Goal: Entertainment & Leisure: Browse casually

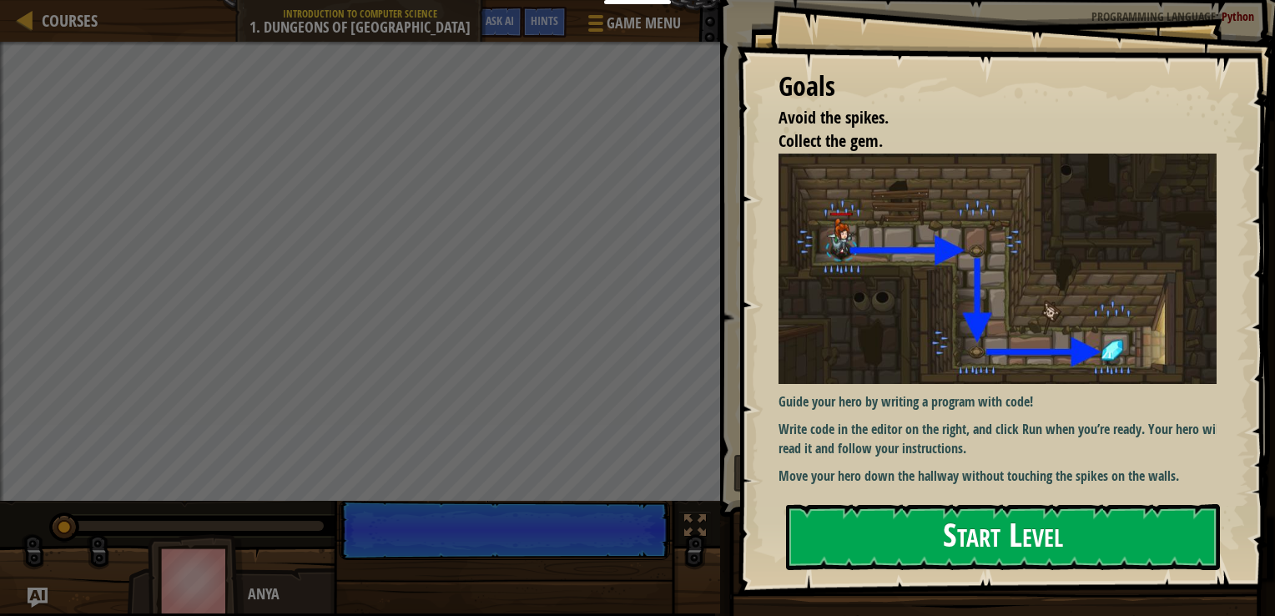
click at [898, 522] on button "Start Level" at bounding box center [1003, 537] width 434 height 66
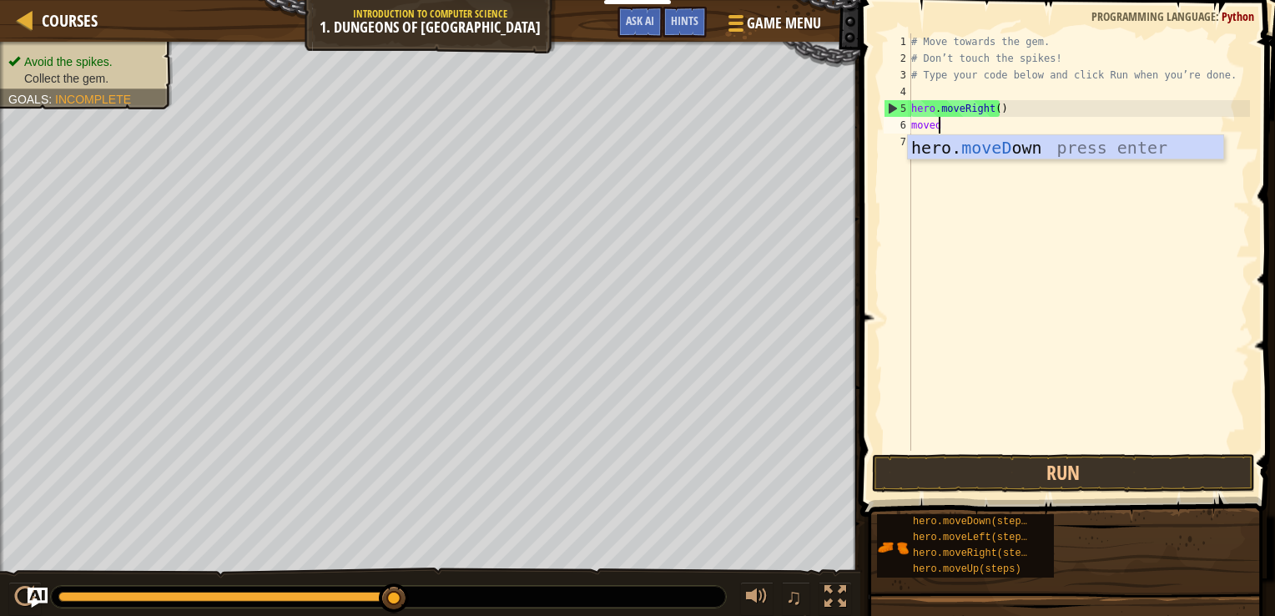
scroll to position [8, 1]
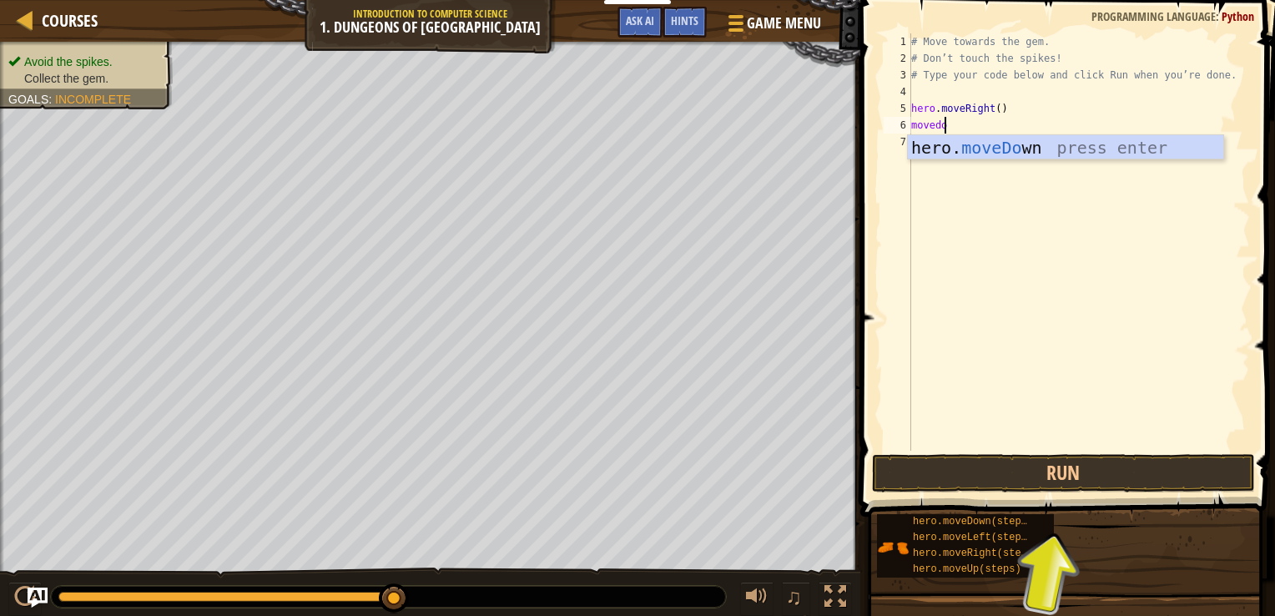
type textarea "movedown"
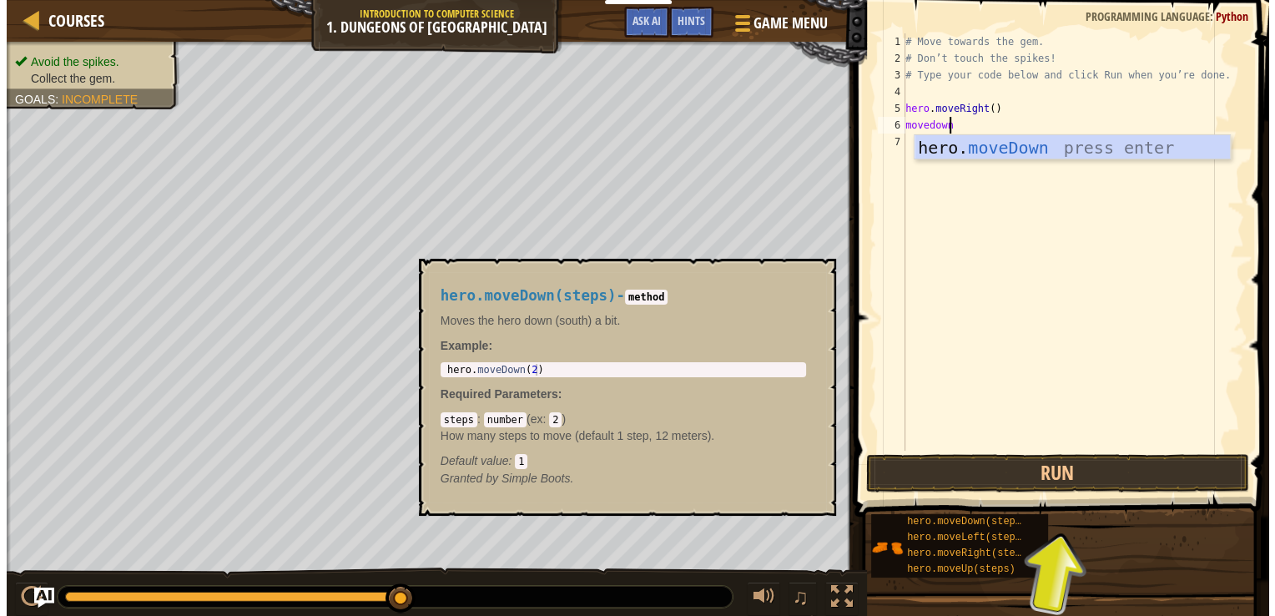
scroll to position [8, 0]
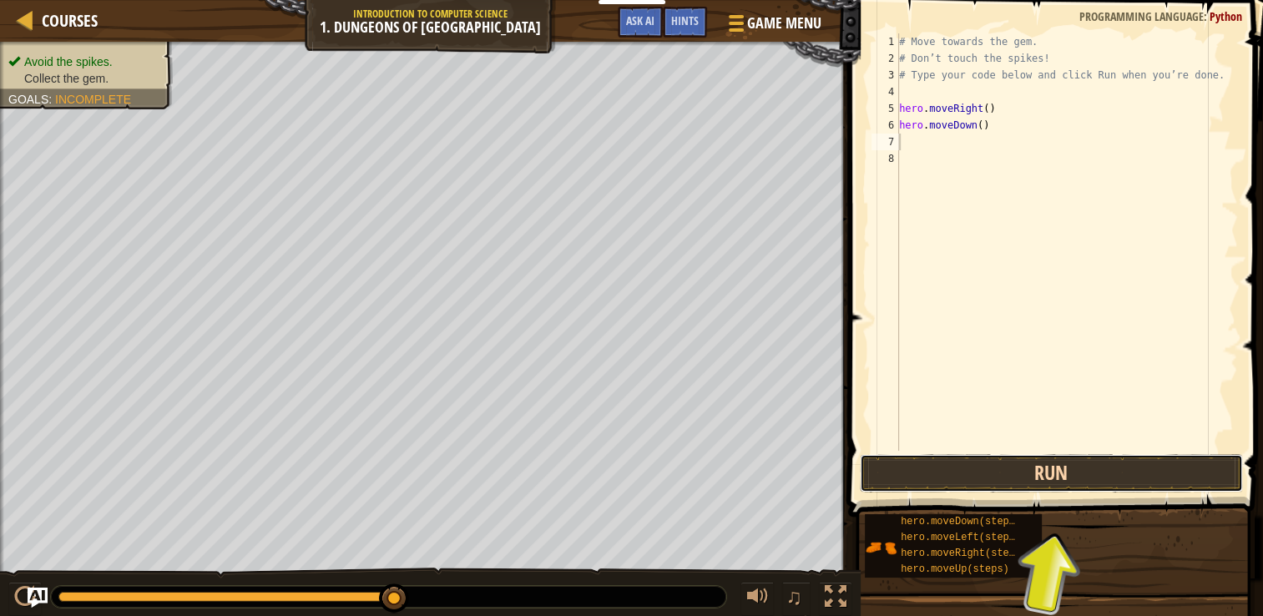
click at [1089, 469] on button "Run" at bounding box center [1051, 473] width 383 height 38
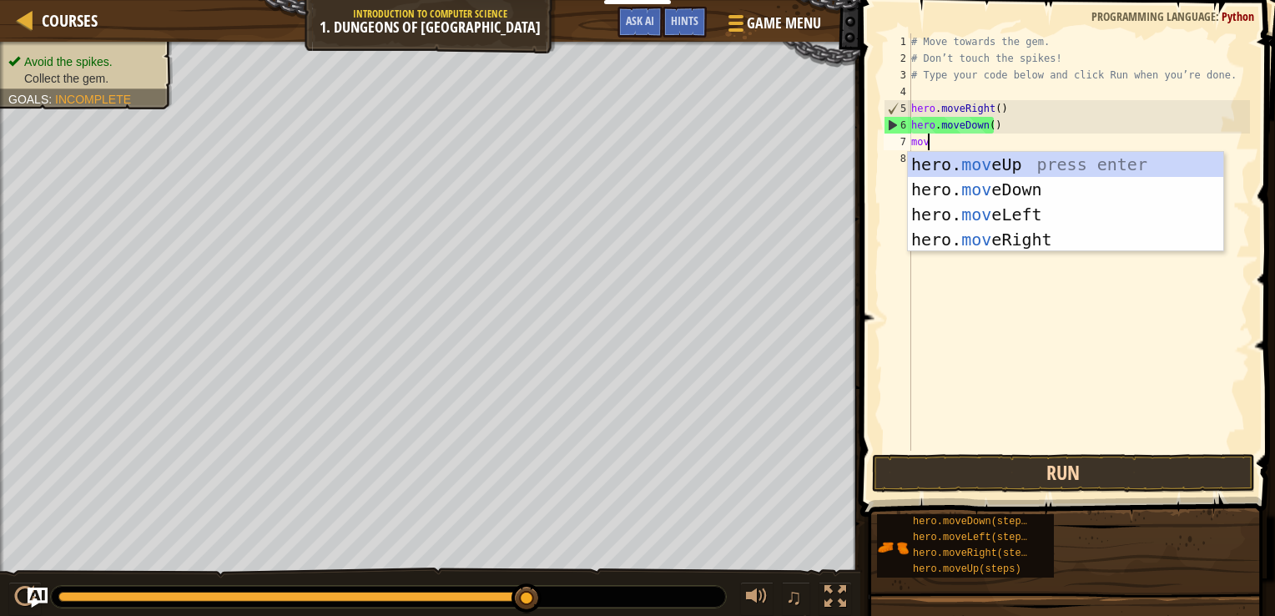
type textarea "move"
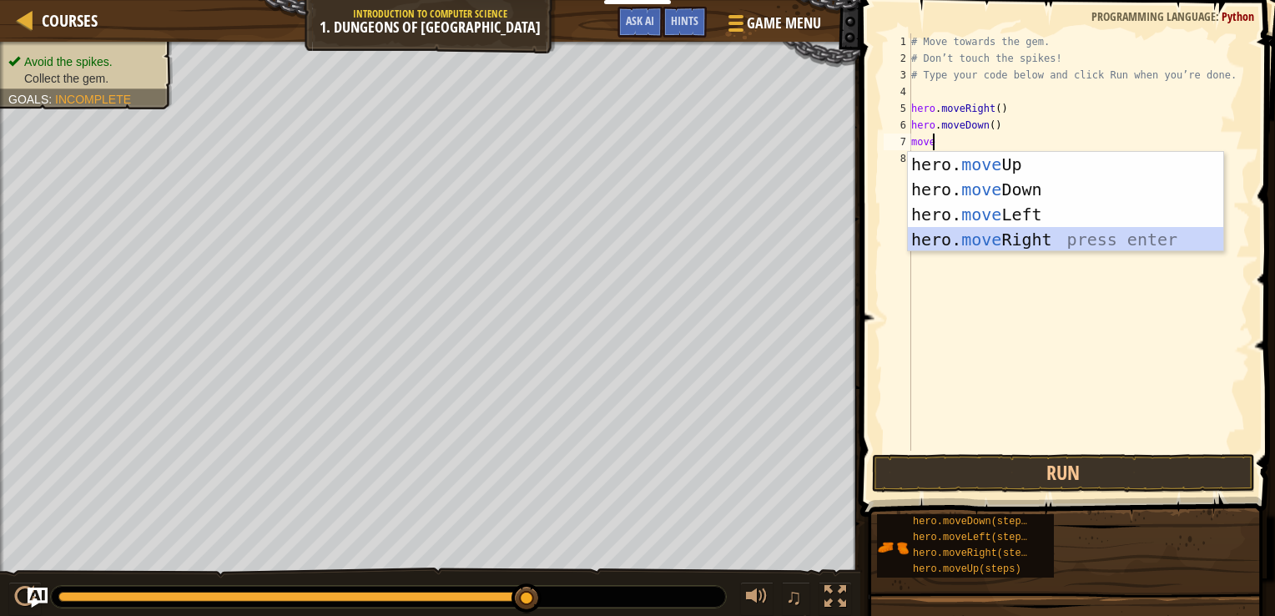
click at [1053, 235] on div "hero. move Up press enter hero. move Down press enter hero. move Left press ent…" at bounding box center [1066, 227] width 316 height 150
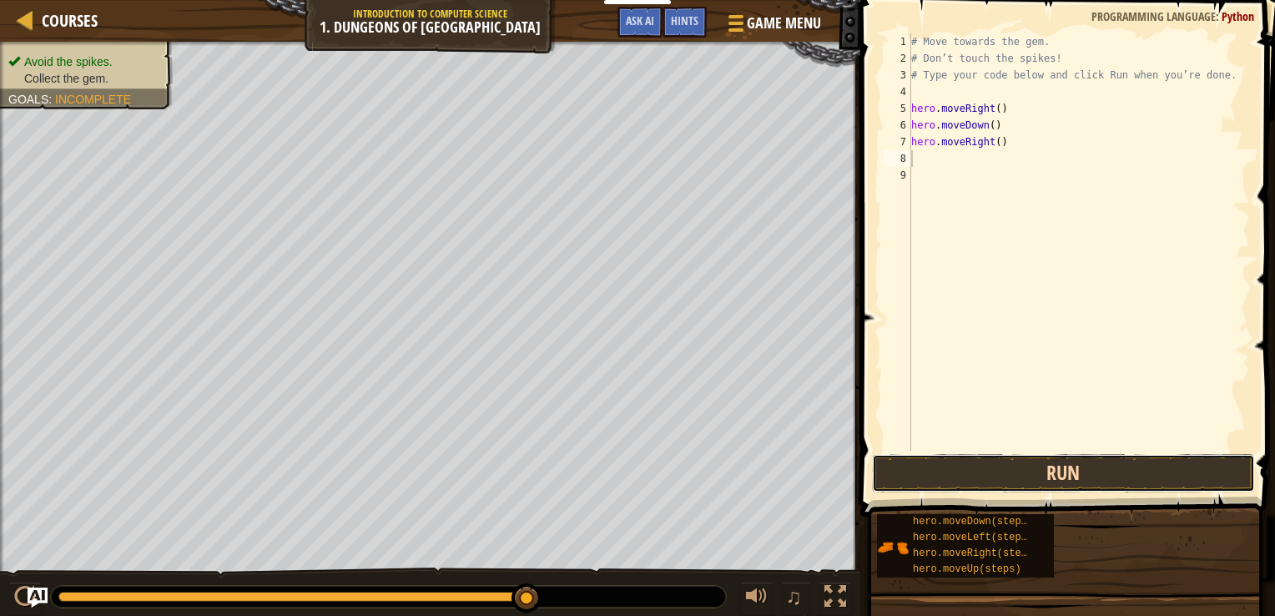
click at [962, 476] on button "Run" at bounding box center [1063, 473] width 383 height 38
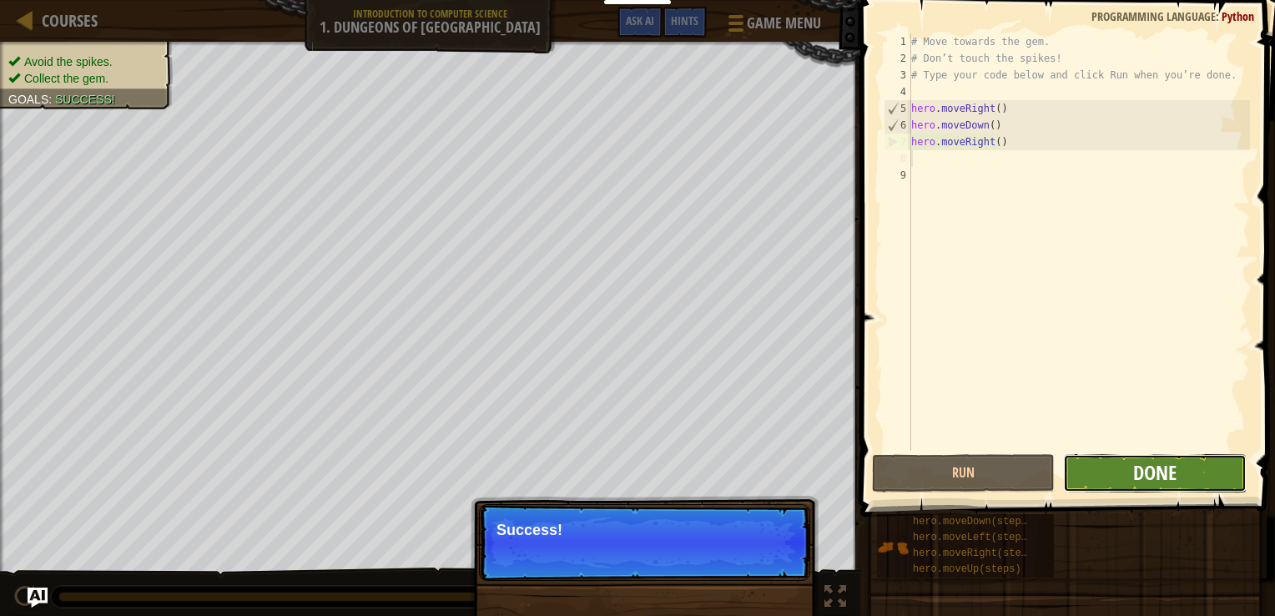
click at [1171, 473] on span "Done" at bounding box center [1155, 472] width 43 height 27
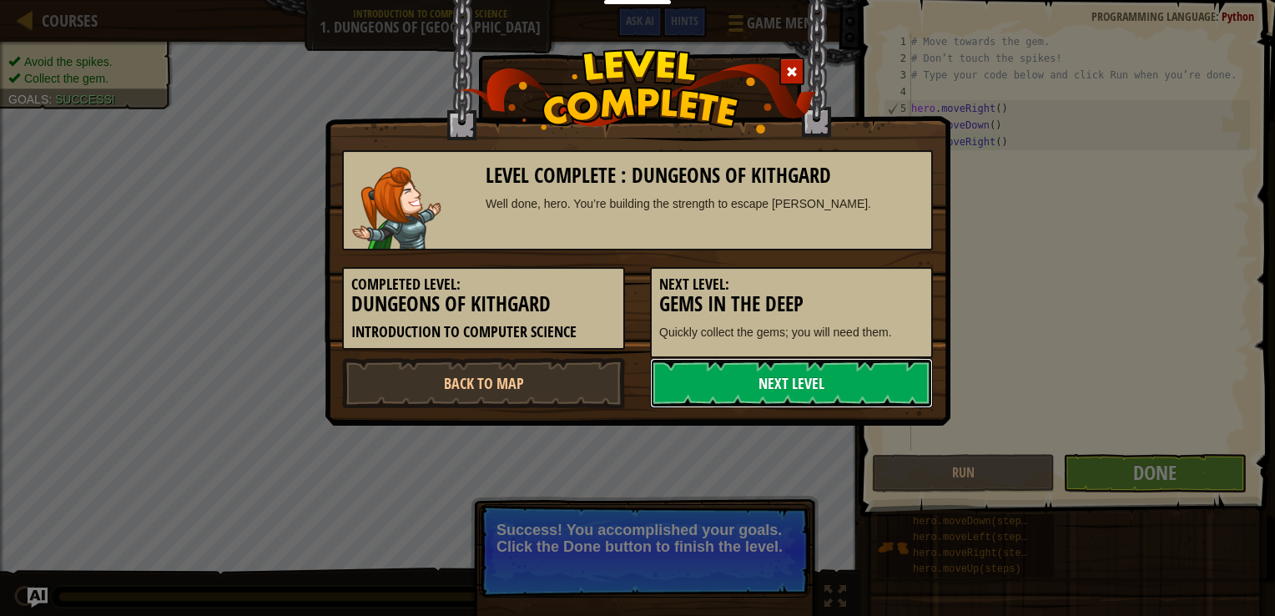
click at [775, 383] on link "Next Level" at bounding box center [791, 383] width 283 height 50
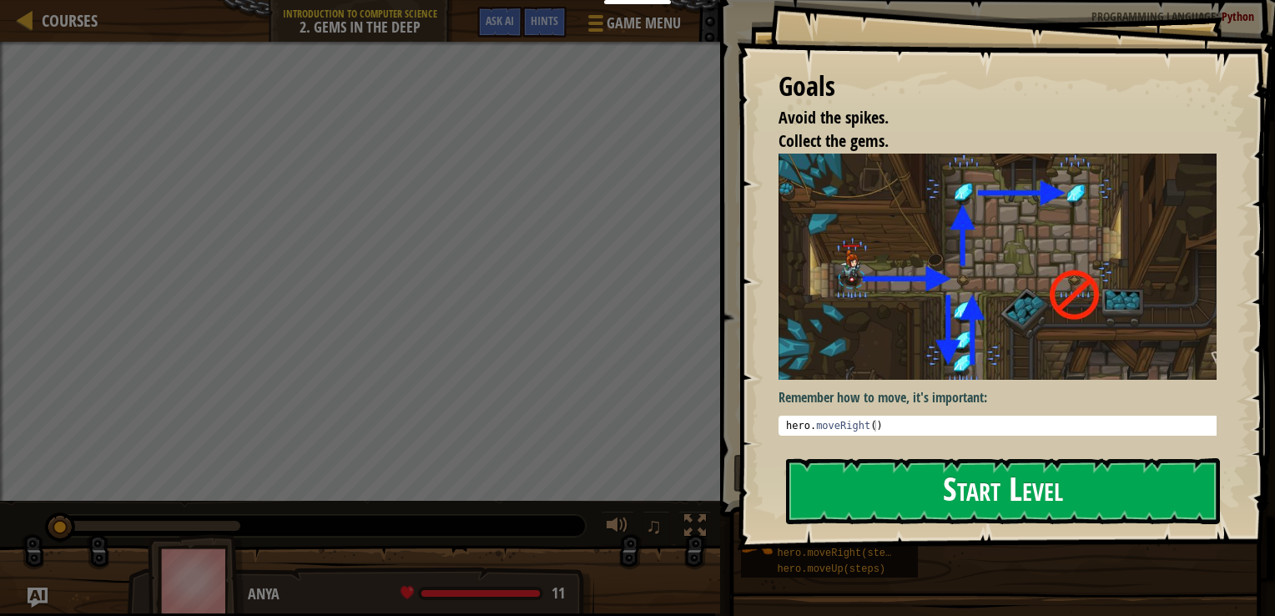
click at [927, 476] on button "Start Level" at bounding box center [1003, 491] width 434 height 66
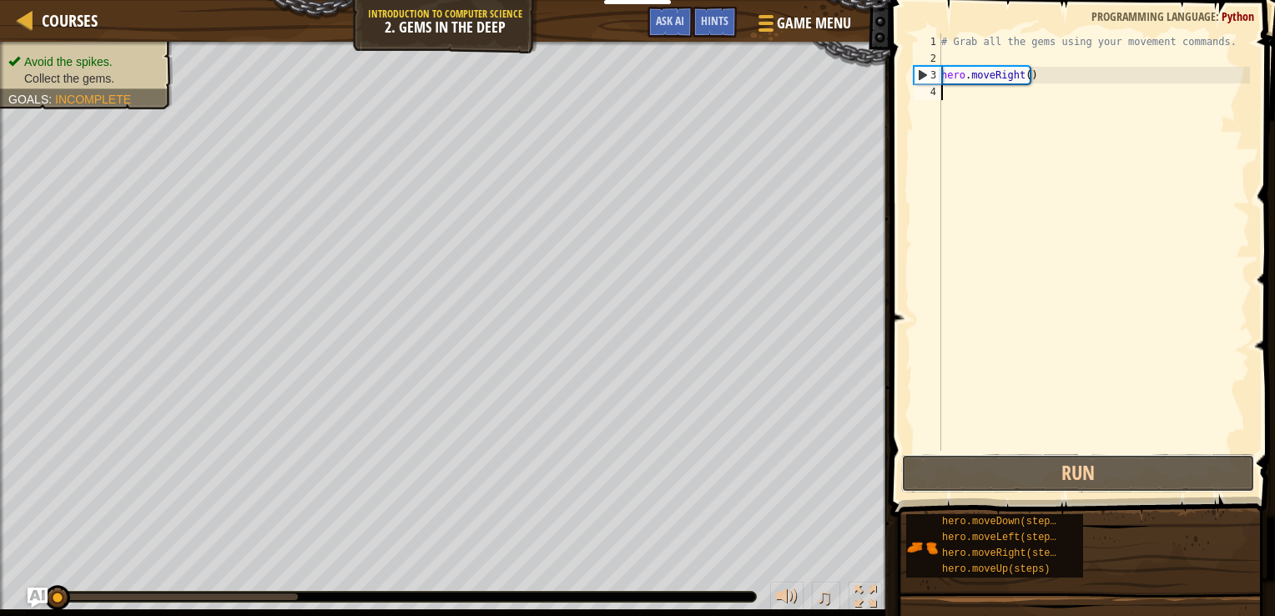
click at [927, 476] on button "Run" at bounding box center [1078, 473] width 354 height 38
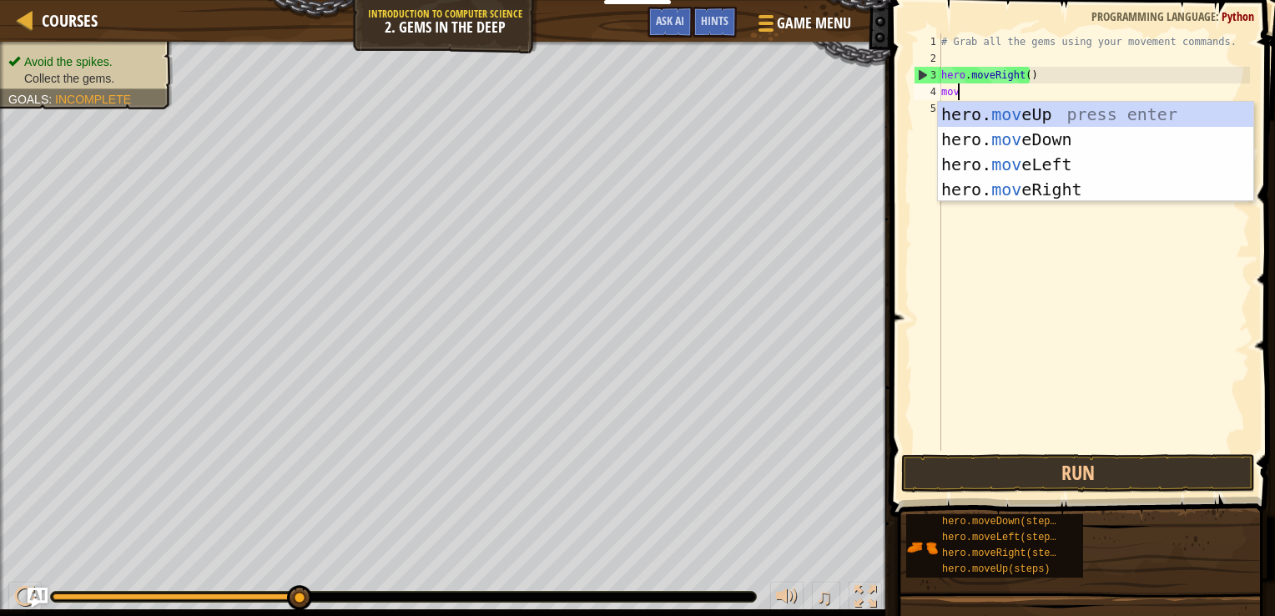
type textarea "move"
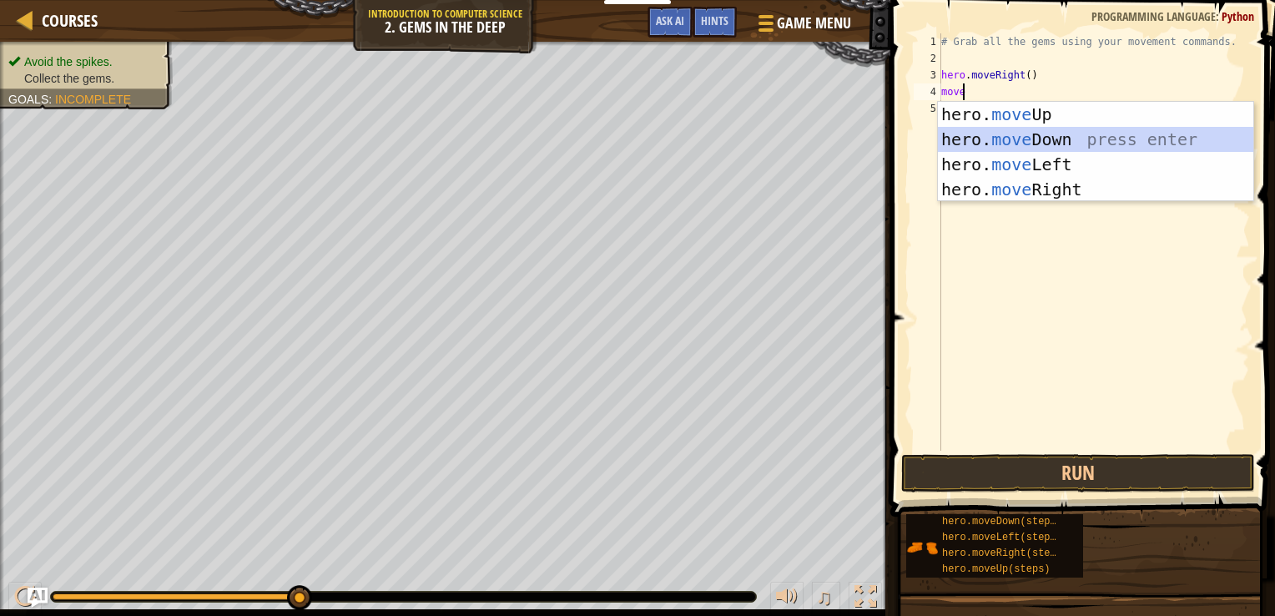
click at [1048, 140] on div "hero. move Up press enter hero. move Down press enter hero. move Left press ent…" at bounding box center [1096, 177] width 316 height 150
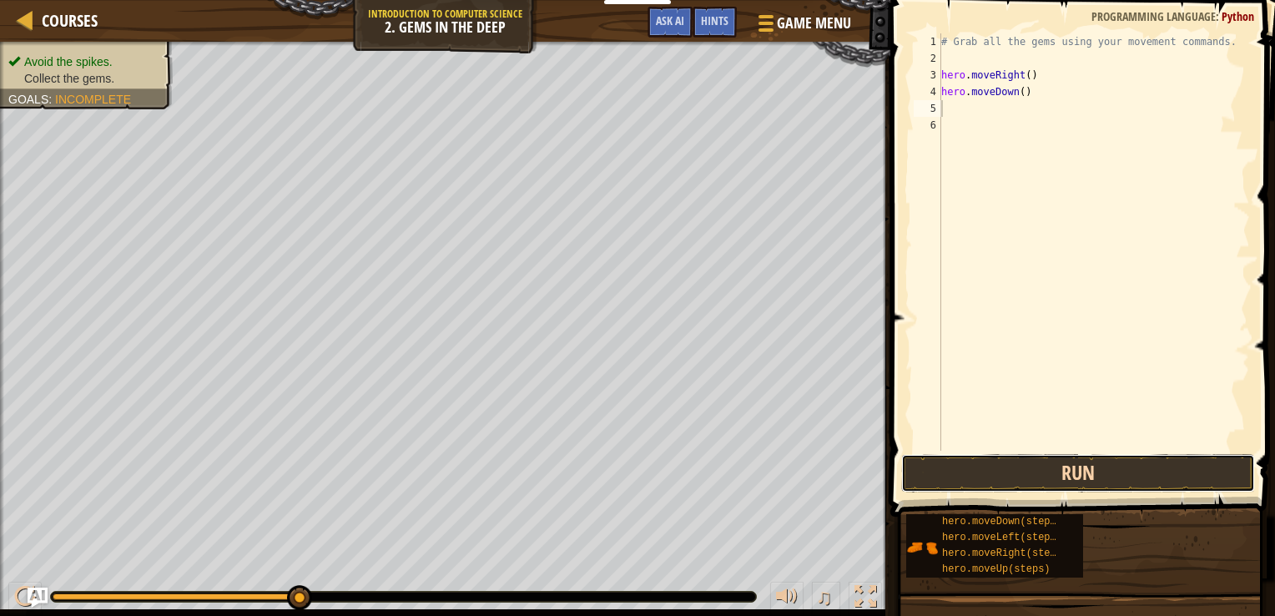
click at [1002, 476] on button "Run" at bounding box center [1078, 473] width 354 height 38
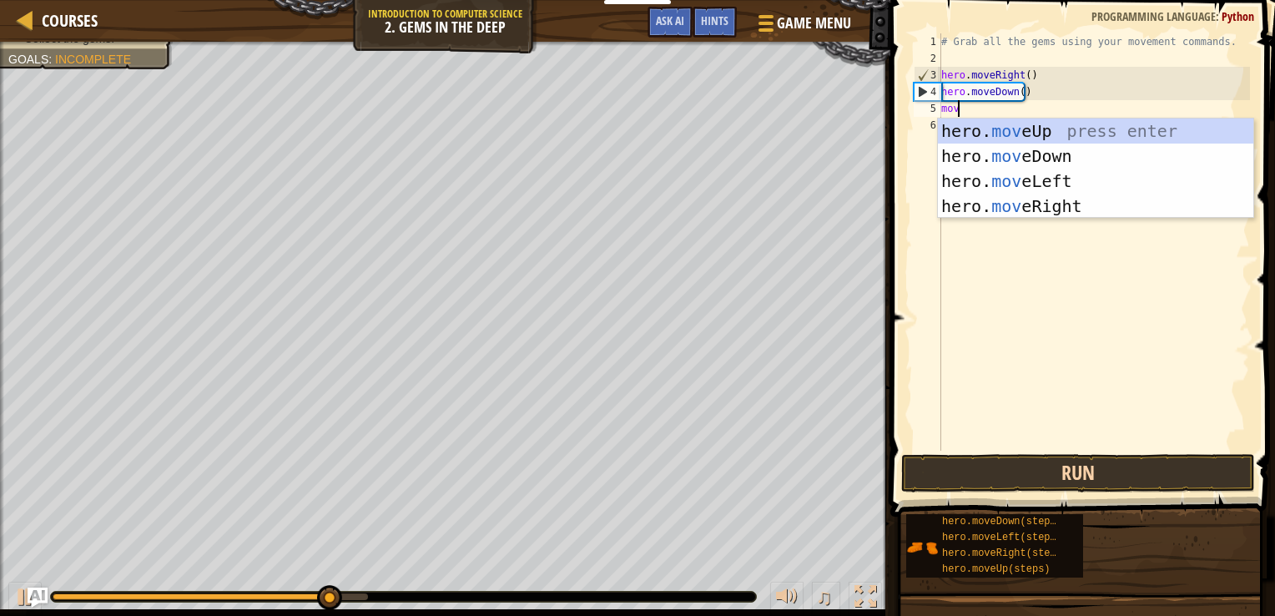
type textarea "move"
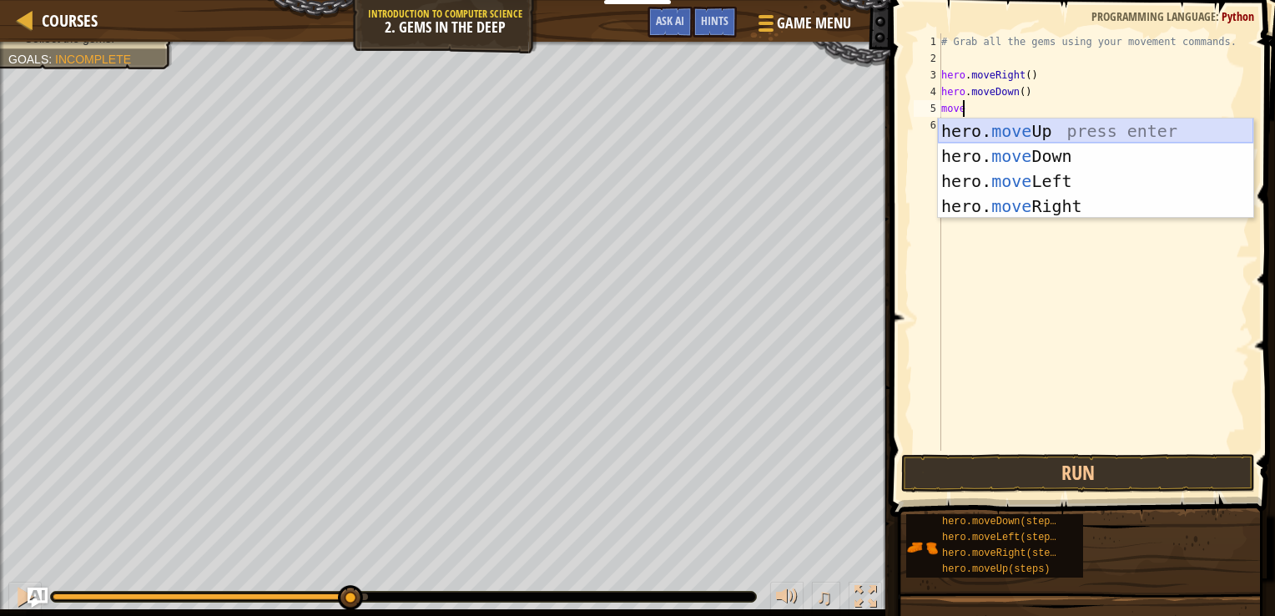
click at [1074, 129] on div "hero. move Up press enter hero. move Down press enter hero. move Left press ent…" at bounding box center [1096, 194] width 316 height 150
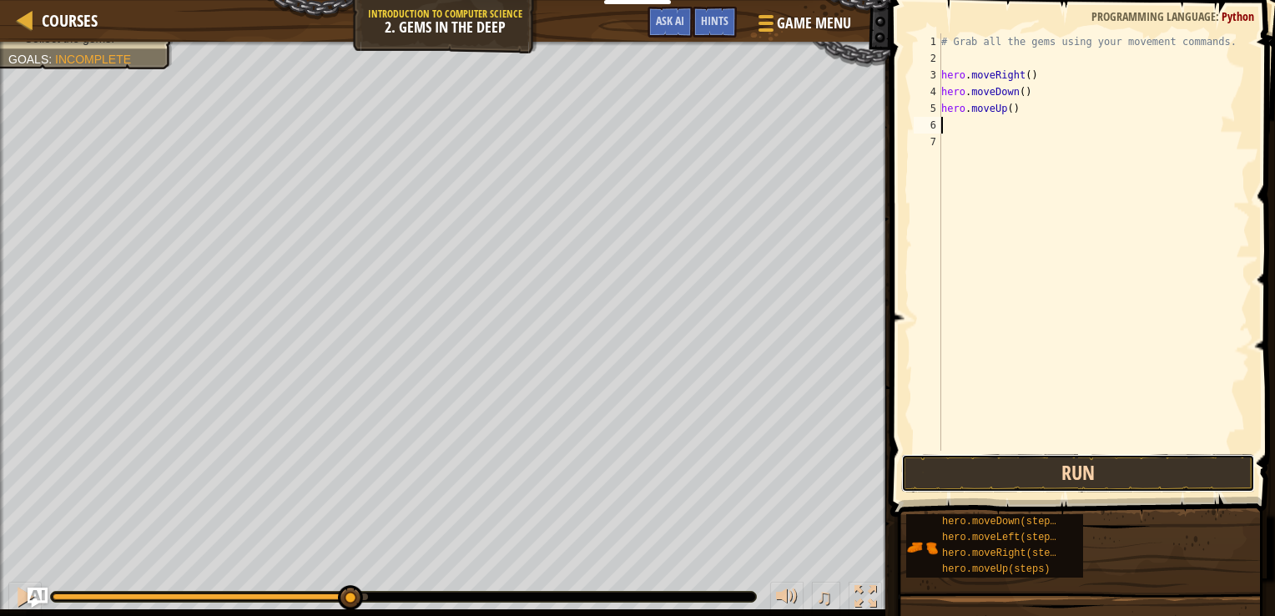
click at [1018, 473] on button "Run" at bounding box center [1078, 473] width 354 height 38
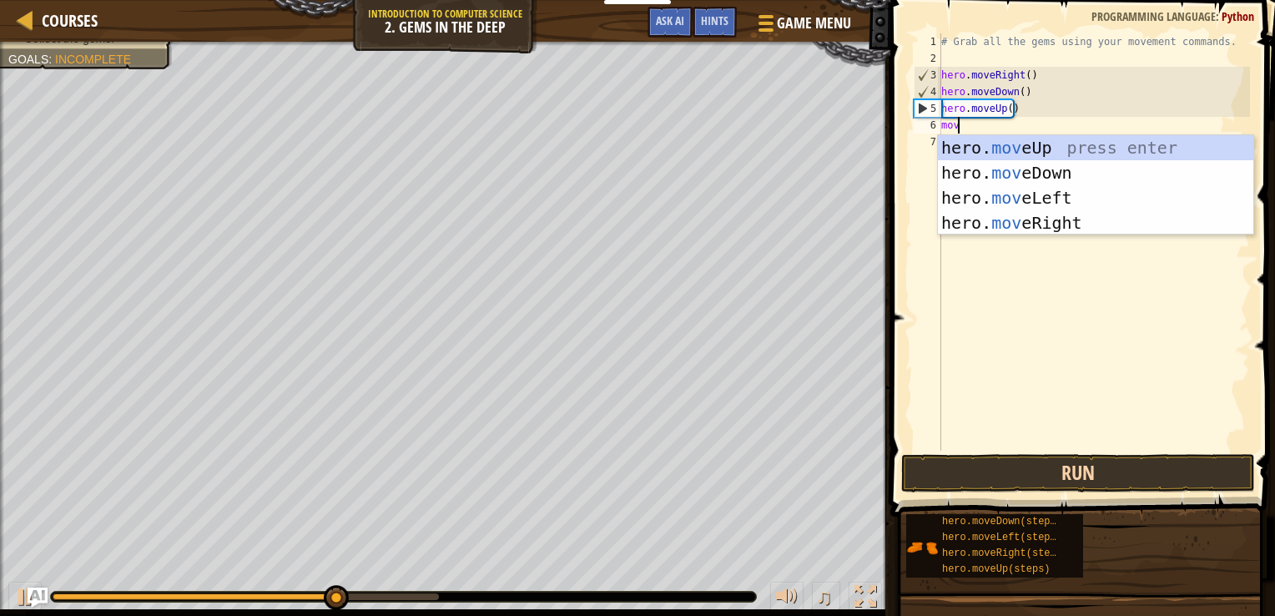
type textarea "move"
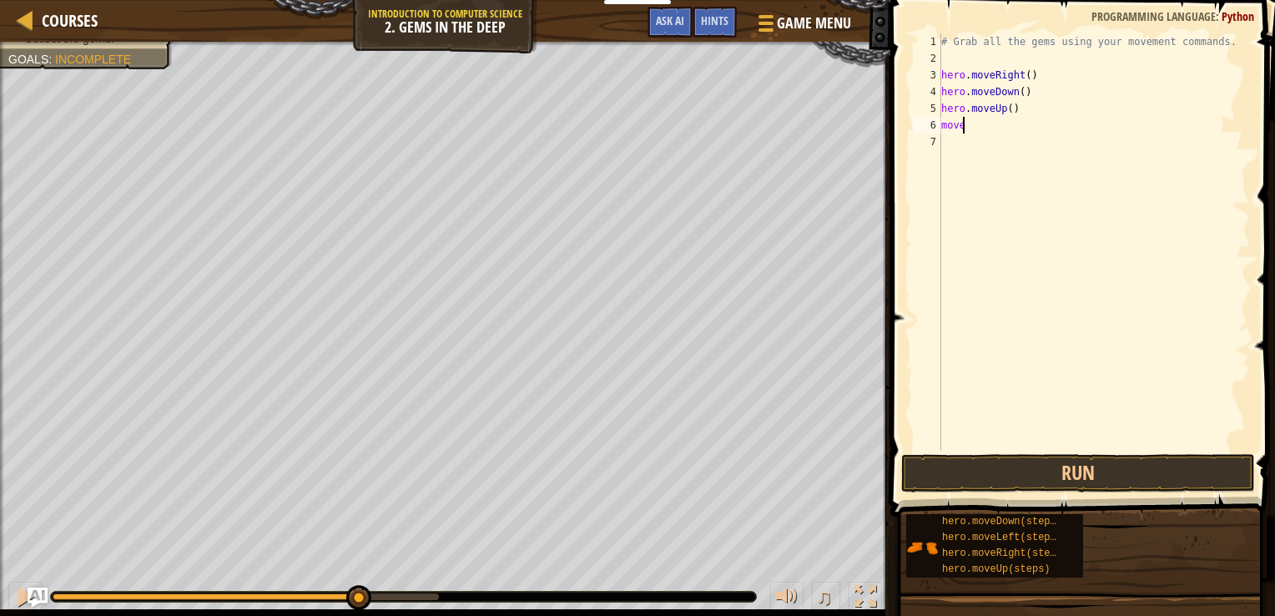
click at [1021, 132] on div "# Grab all the gems using your movement commands. hero . moveRight ( ) hero . m…" at bounding box center [1094, 258] width 312 height 451
click at [957, 145] on div "# Grab all the gems using your movement commands. hero . moveRight ( ) hero . m…" at bounding box center [1094, 258] width 312 height 451
click at [968, 138] on div "# Grab all the gems using your movement commands. hero . moveRight ( ) hero . m…" at bounding box center [1094, 258] width 312 height 451
click at [973, 118] on div "# Grab all the gems using your movement commands. hero . moveRight ( ) hero . m…" at bounding box center [1094, 258] width 312 height 451
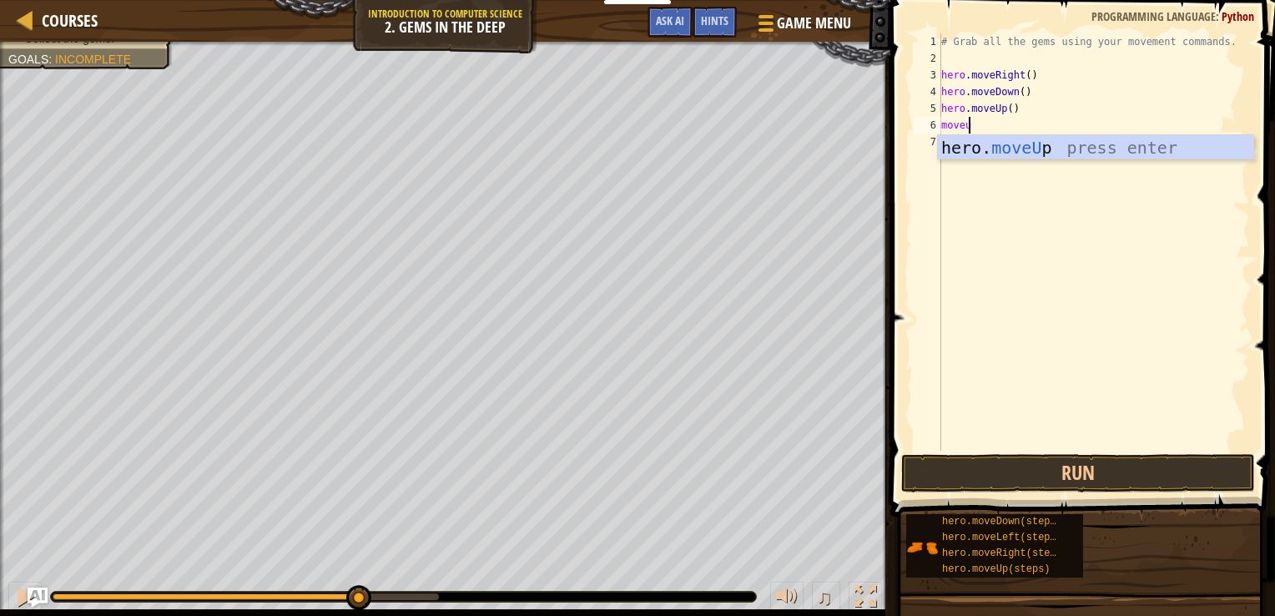
type textarea "moveup"
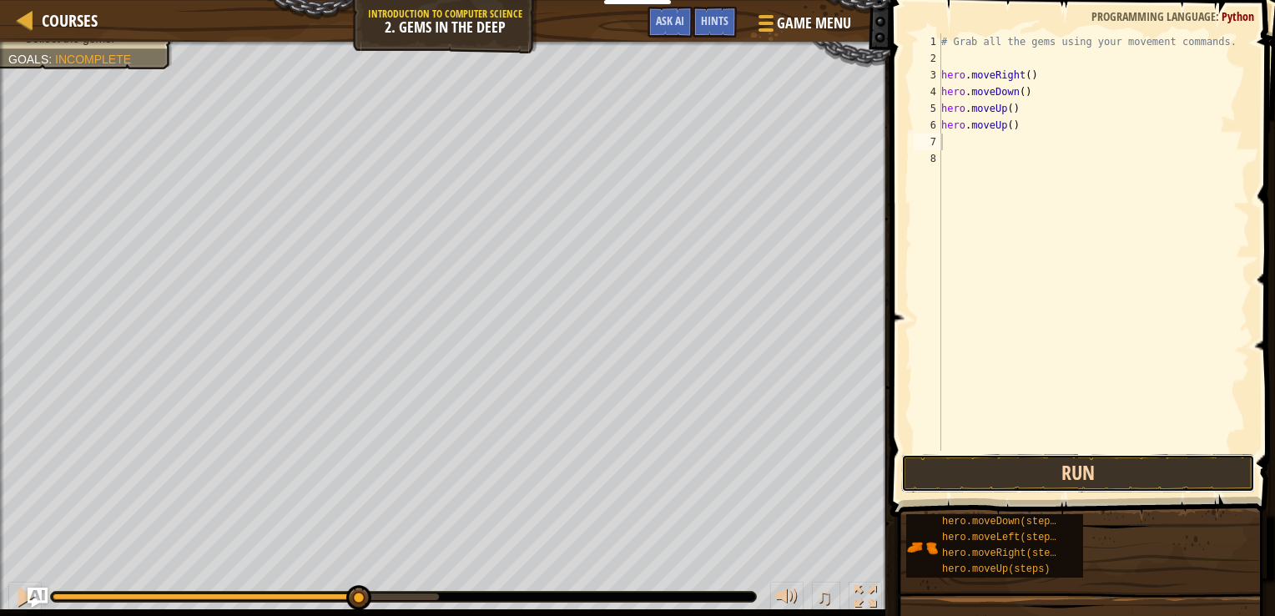
click at [1015, 477] on button "Run" at bounding box center [1078, 473] width 354 height 38
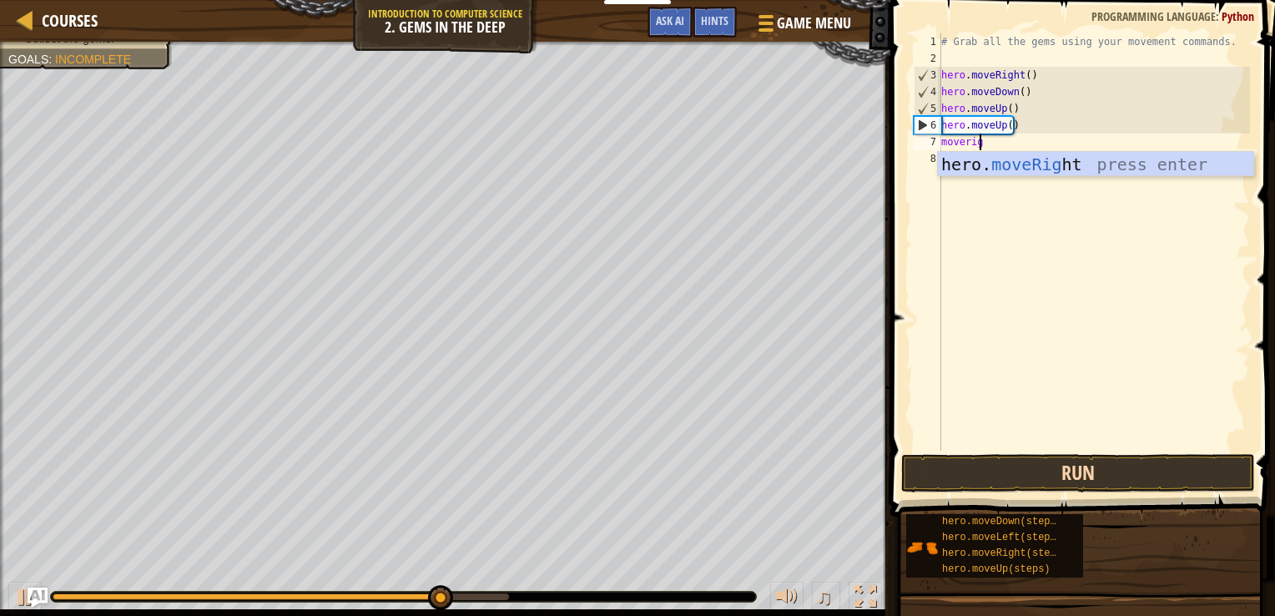
scroll to position [8, 3]
type textarea "moveright"
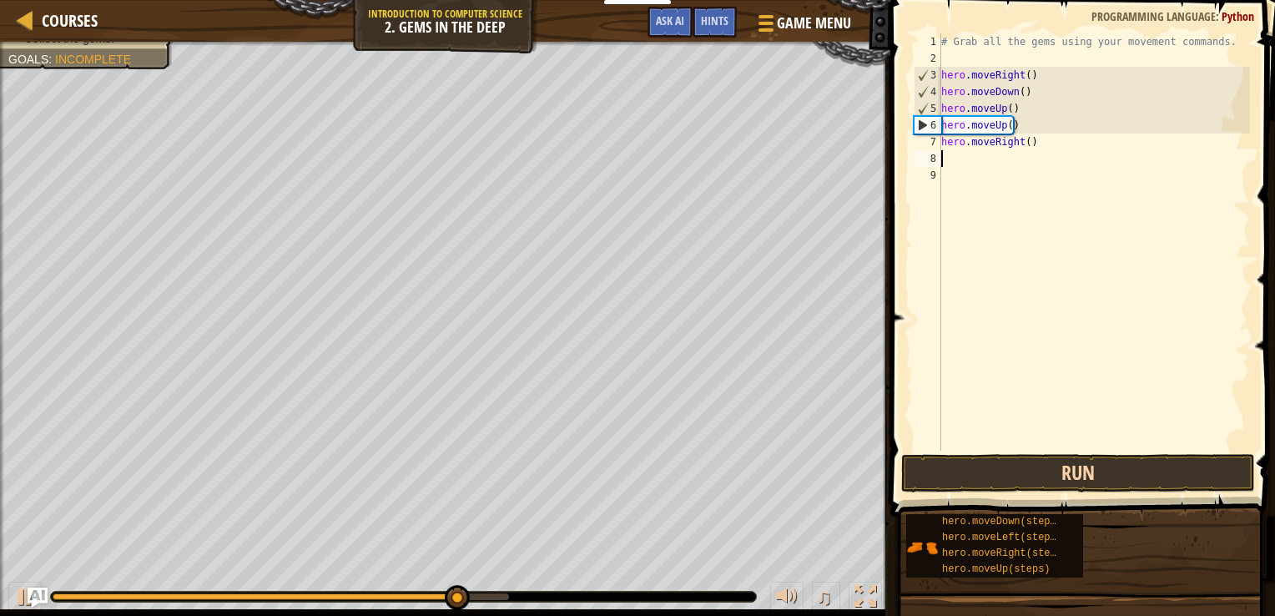
scroll to position [8, 0]
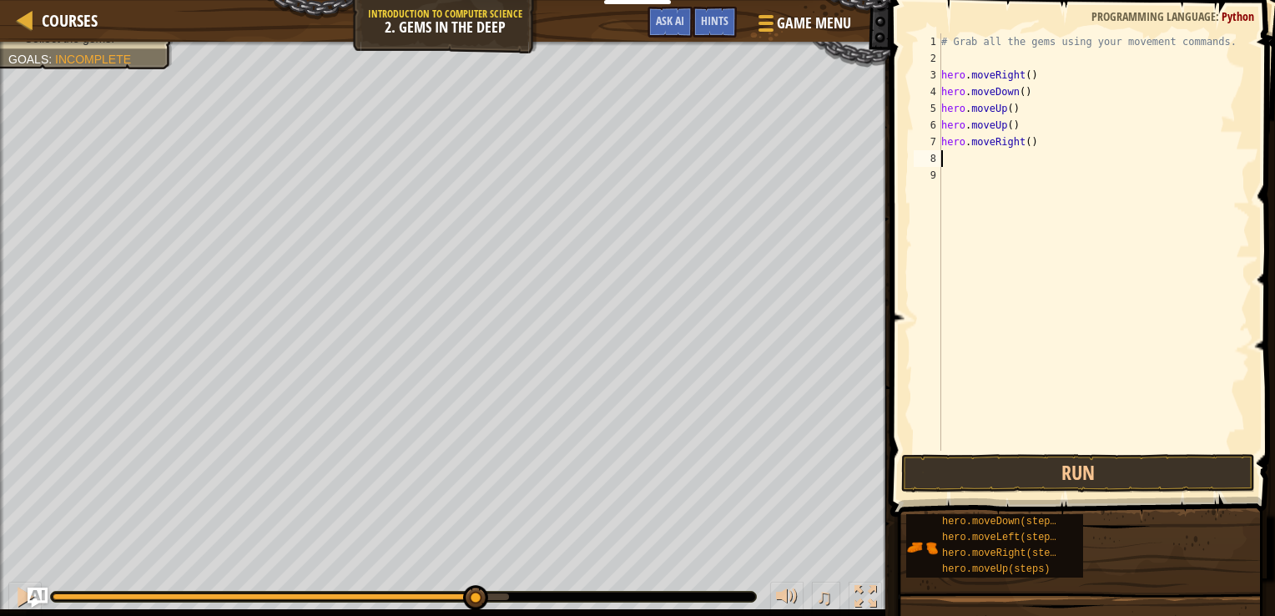
click at [1088, 422] on div "# Grab all the gems using your movement commands. hero . moveRight ( ) hero . m…" at bounding box center [1094, 258] width 312 height 451
click at [980, 468] on button "Run" at bounding box center [1078, 473] width 354 height 38
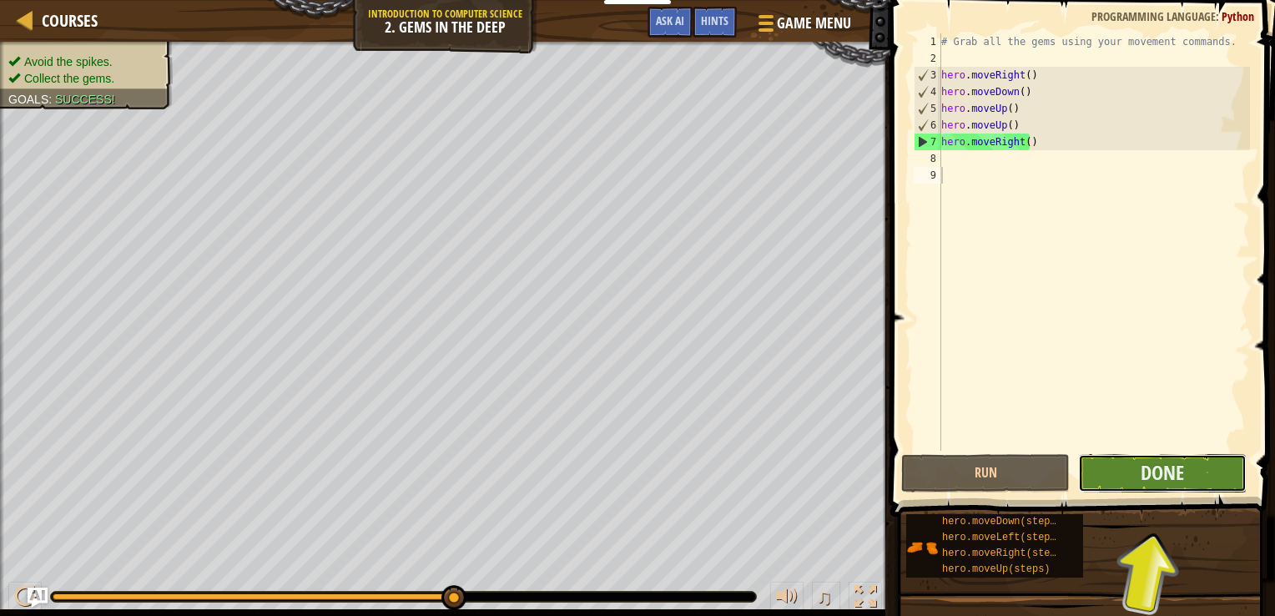
click at [1129, 463] on button "Done" at bounding box center [1162, 473] width 169 height 38
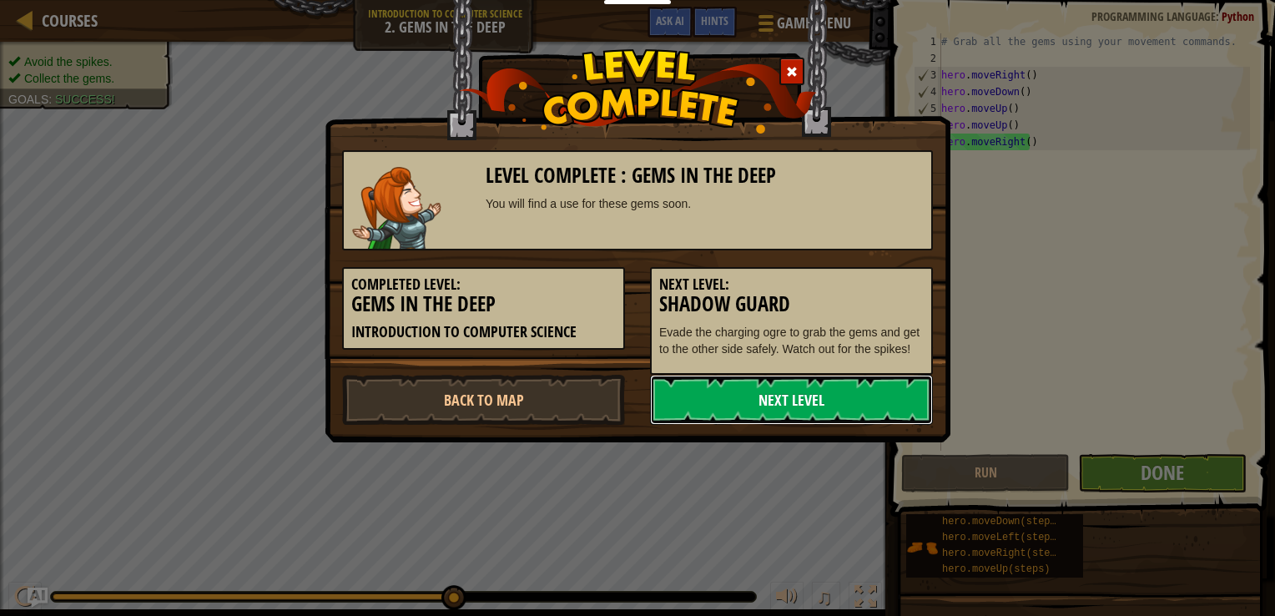
click at [750, 391] on link "Next Level" at bounding box center [791, 400] width 283 height 50
